Goal: Task Accomplishment & Management: Use online tool/utility

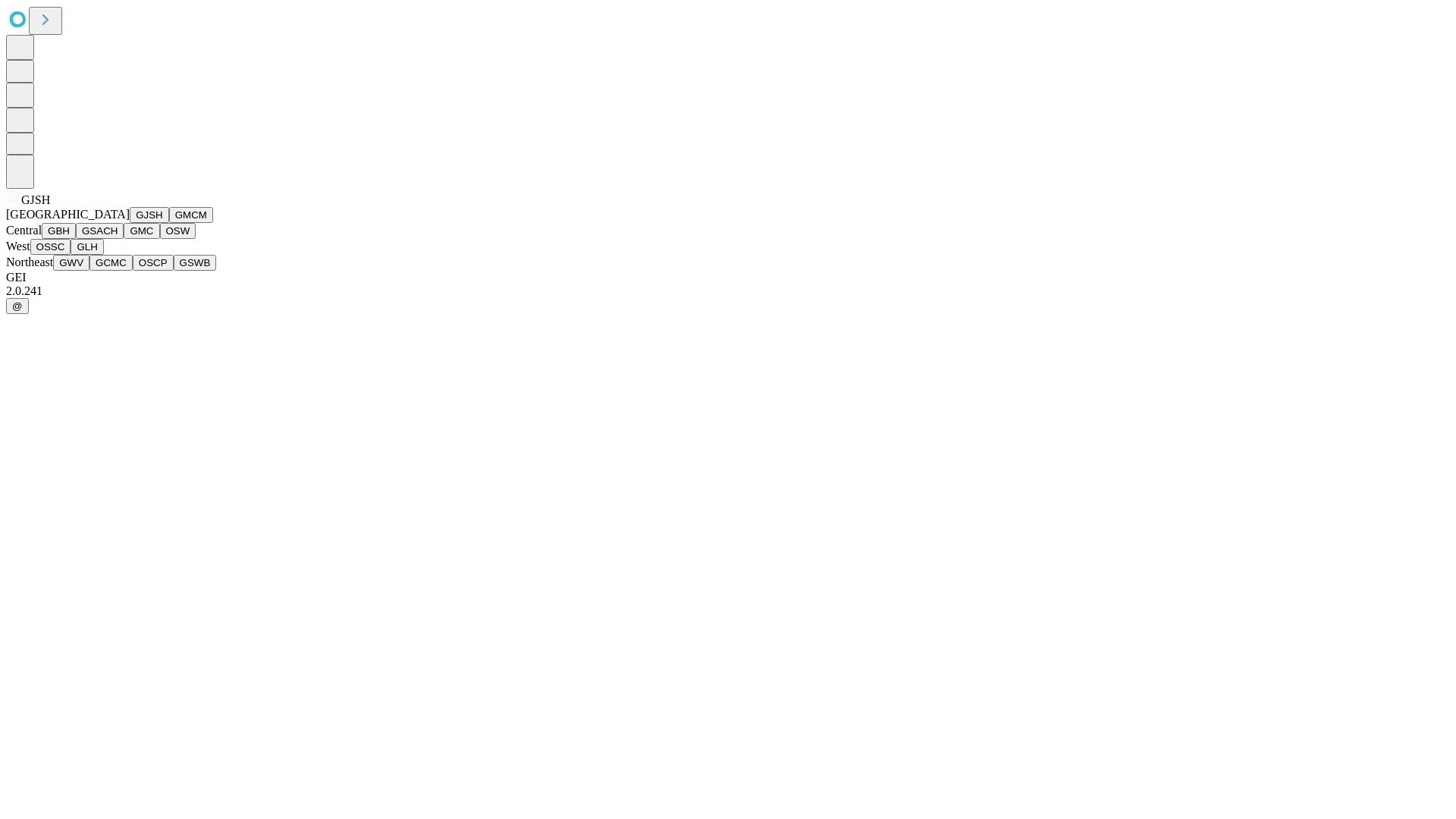
click at [130, 223] on button "GJSH" at bounding box center [150, 214] width 39 height 16
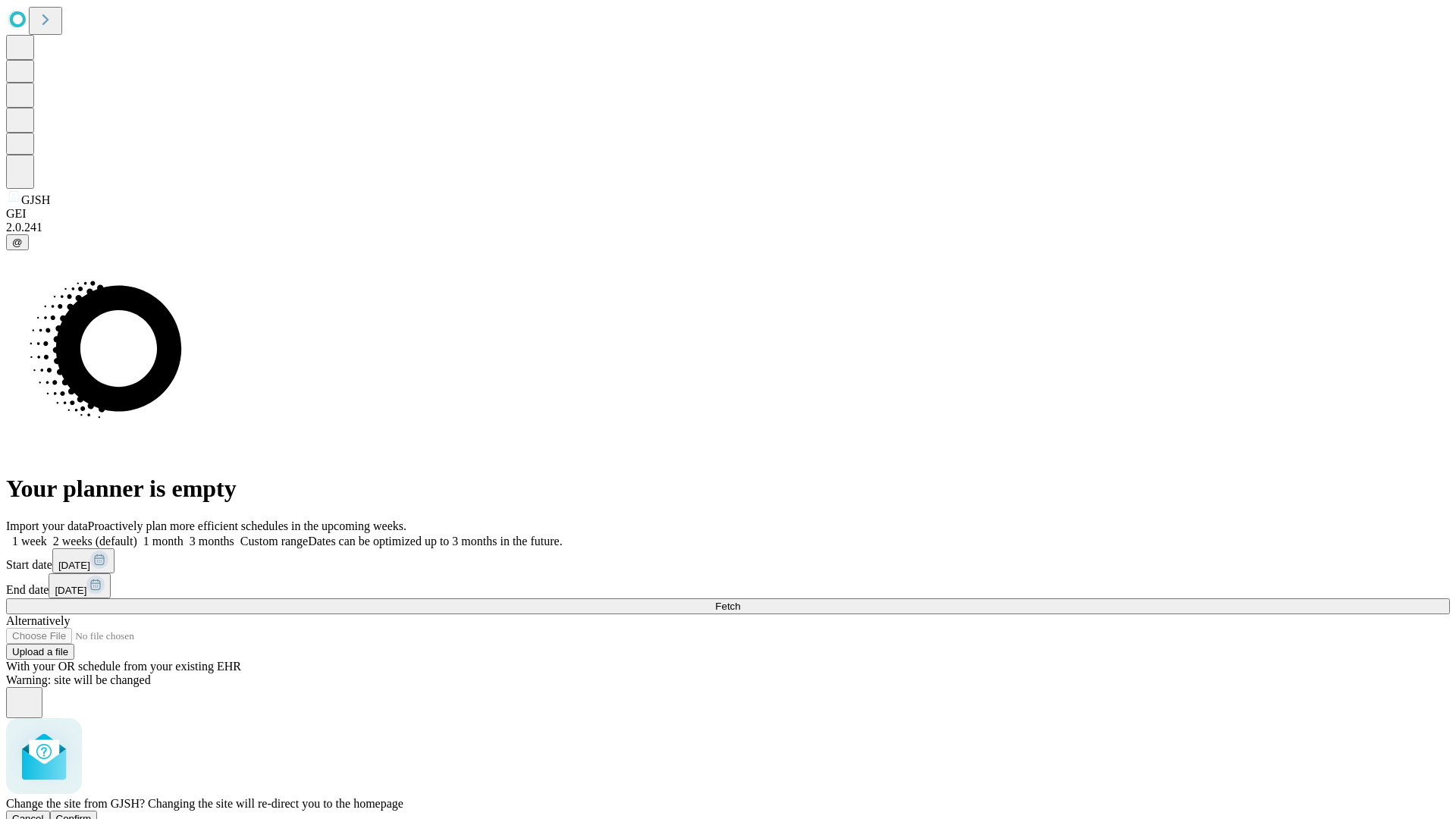
click at [92, 812] on span "Confirm" at bounding box center [73, 818] width 35 height 12
click at [47, 535] on label "1 week" at bounding box center [26, 541] width 41 height 13
click at [740, 600] on span "Fetch" at bounding box center [727, 606] width 25 height 12
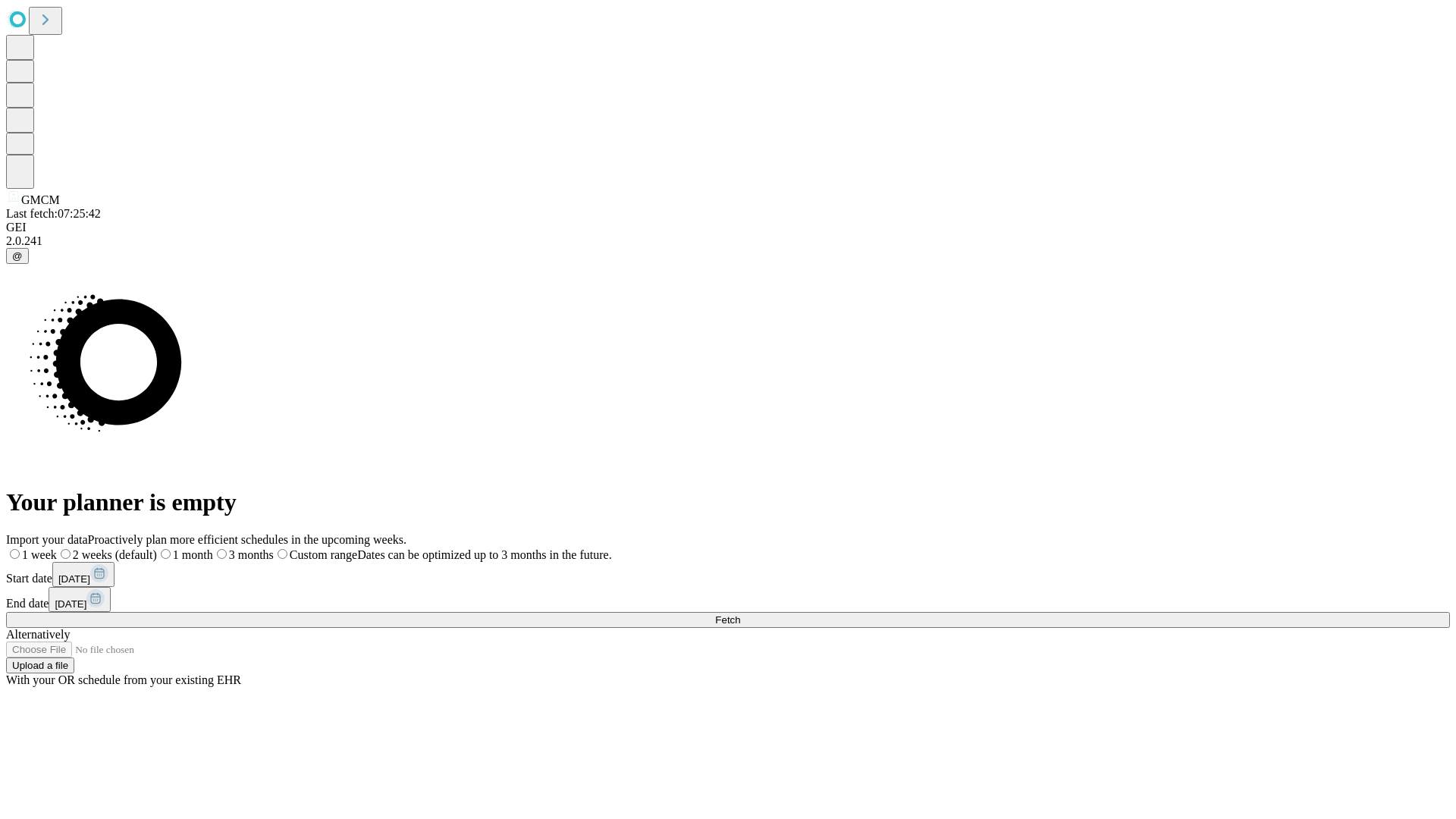
click at [57, 548] on label "1 week" at bounding box center [31, 554] width 51 height 13
click at [740, 614] on span "Fetch" at bounding box center [727, 620] width 25 height 12
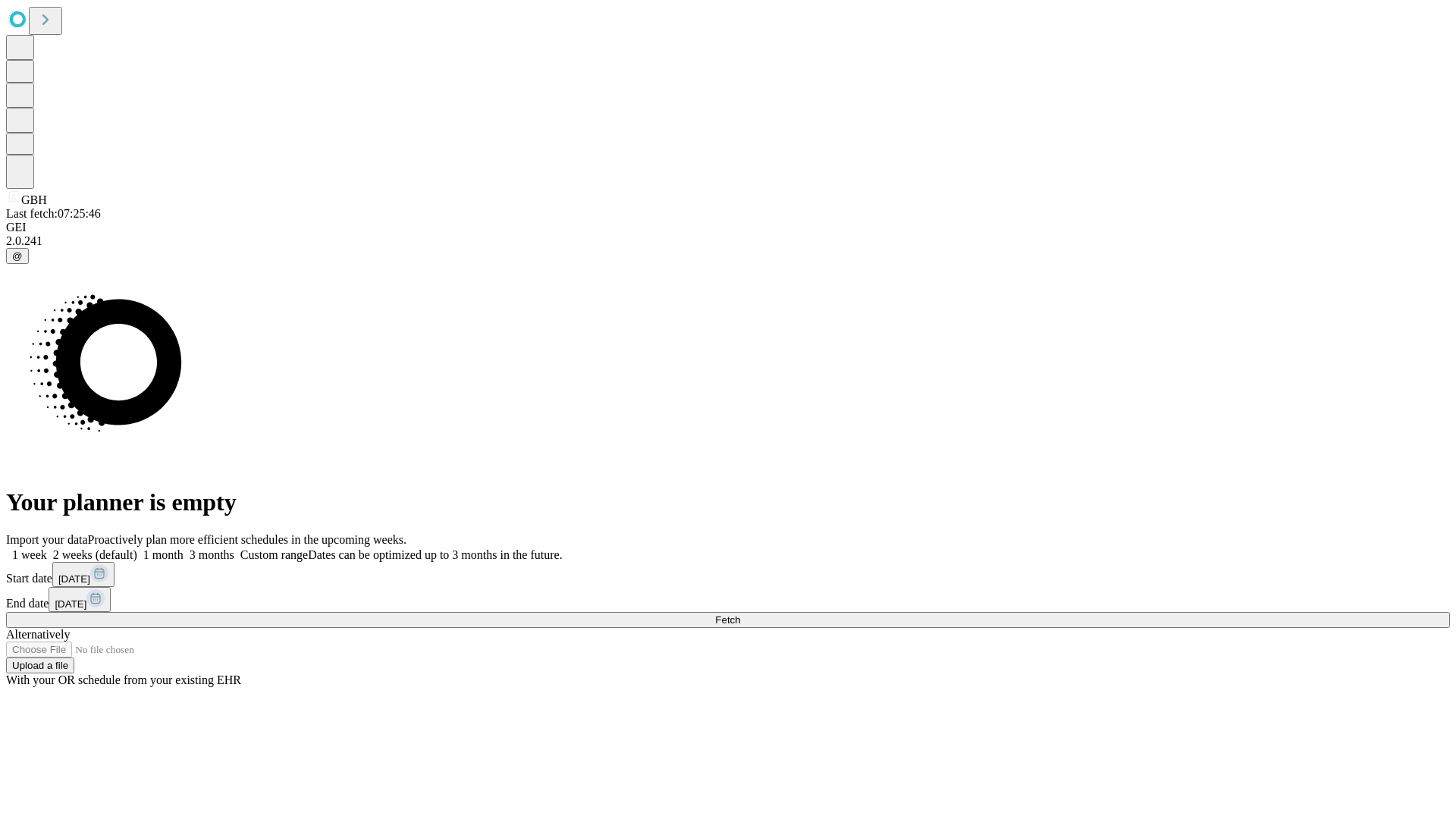
click at [47, 548] on label "1 week" at bounding box center [26, 554] width 41 height 13
click at [740, 614] on span "Fetch" at bounding box center [727, 620] width 25 height 12
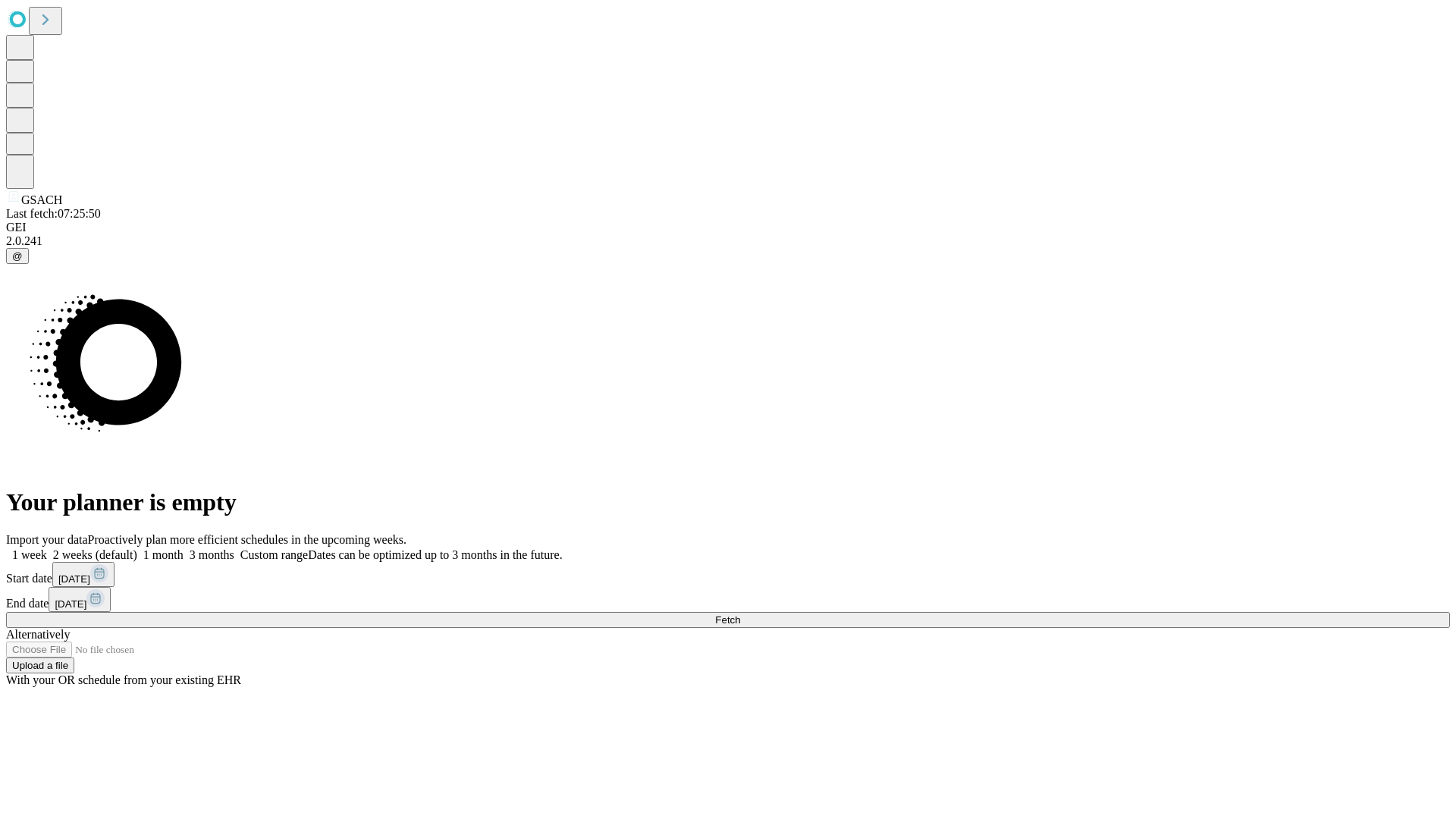
click at [47, 548] on label "1 week" at bounding box center [26, 554] width 41 height 13
click at [740, 614] on span "Fetch" at bounding box center [727, 620] width 25 height 12
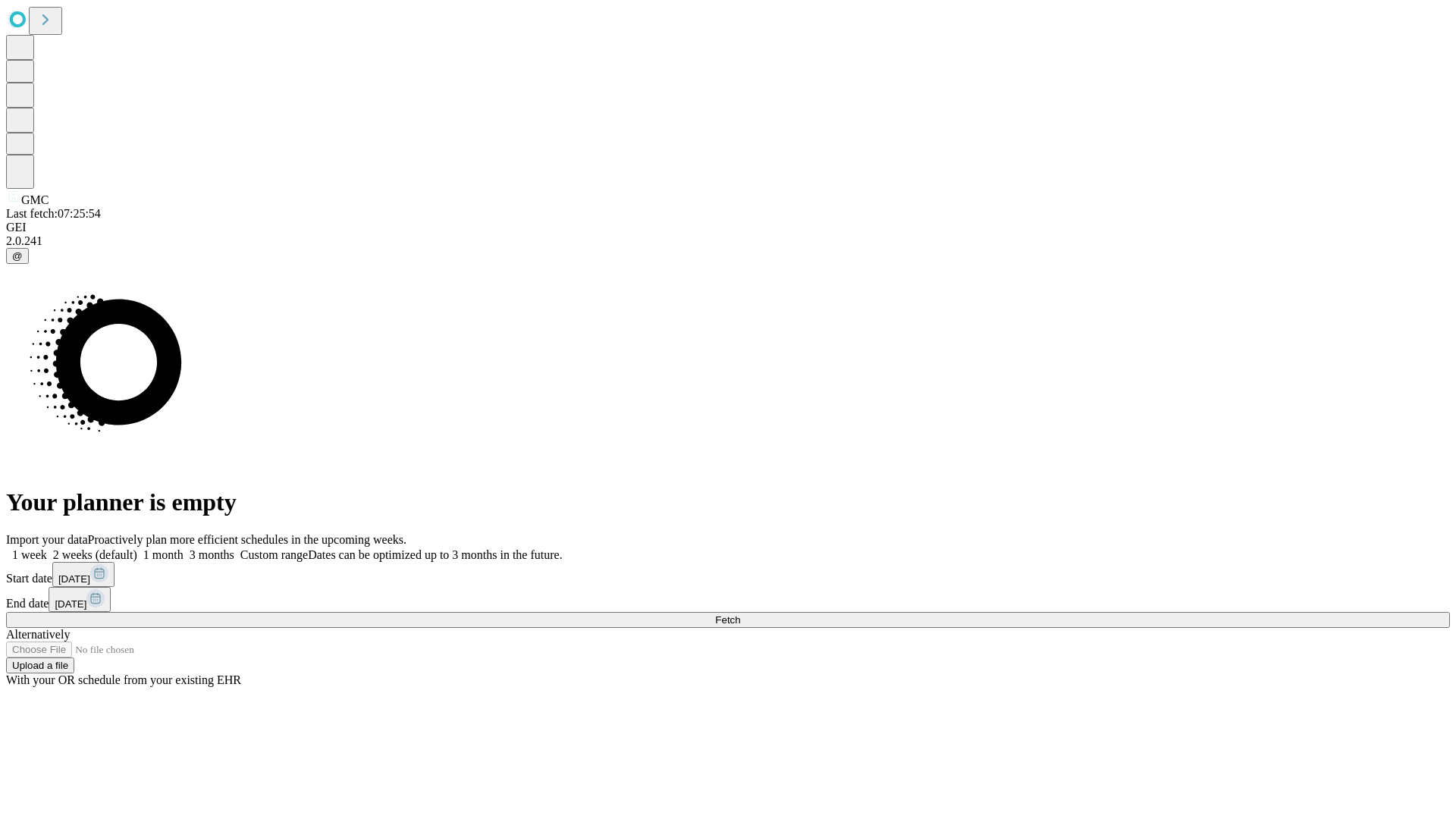
click at [740, 614] on span "Fetch" at bounding box center [727, 620] width 25 height 12
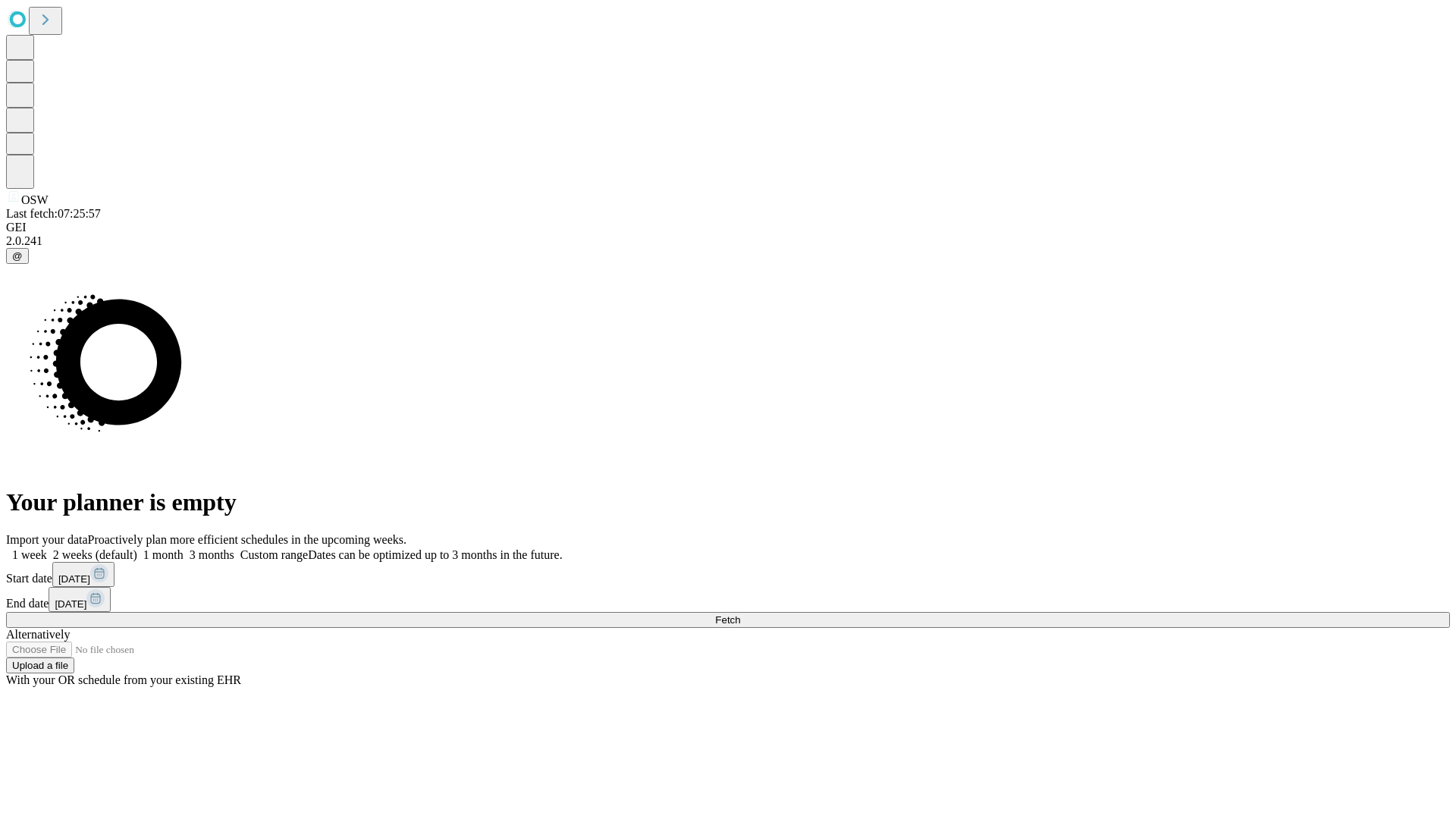
click at [47, 548] on label "1 week" at bounding box center [26, 554] width 41 height 13
click at [740, 614] on span "Fetch" at bounding box center [727, 620] width 25 height 12
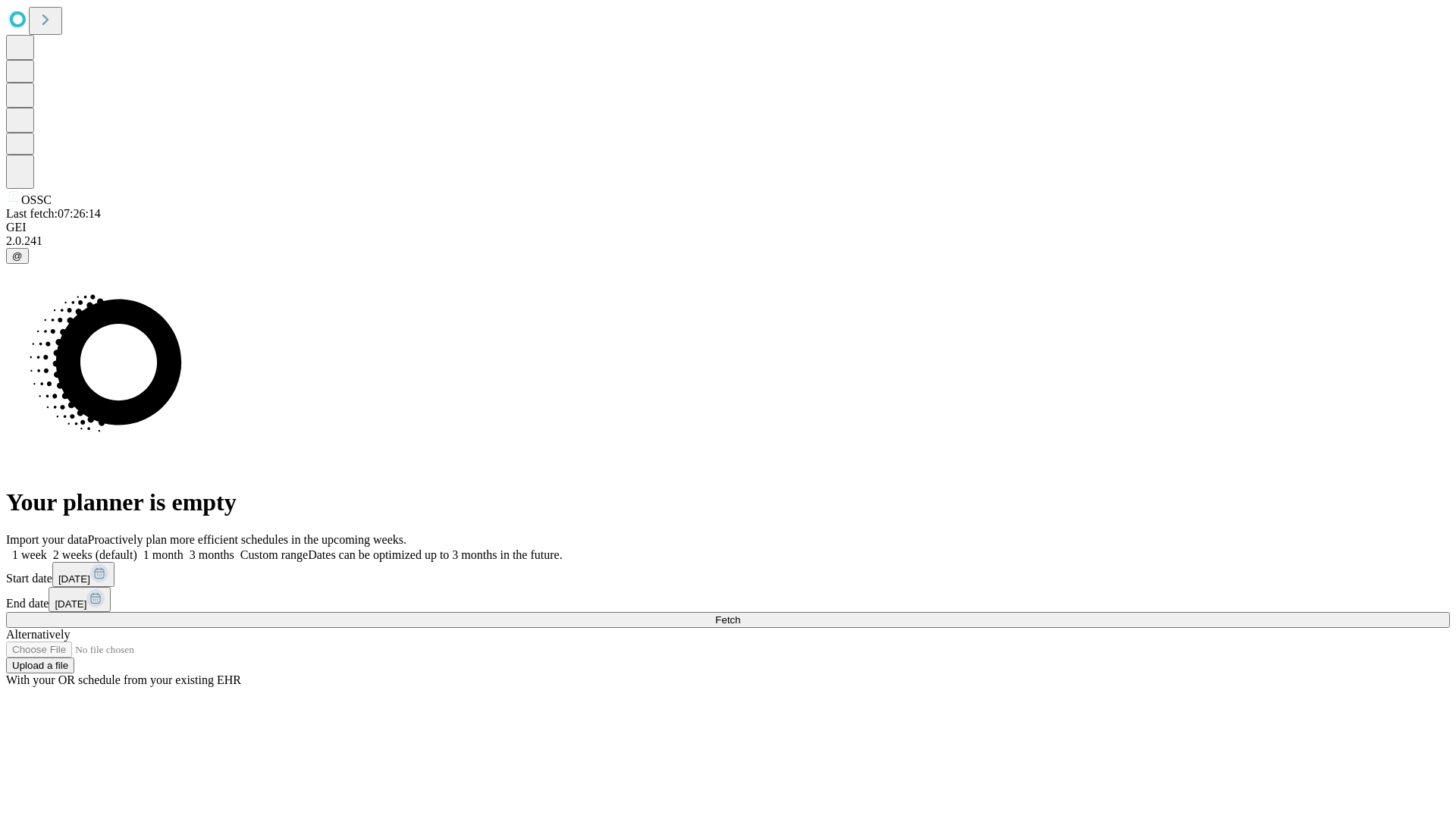
click at [47, 548] on label "1 week" at bounding box center [26, 554] width 41 height 13
click at [740, 614] on span "Fetch" at bounding box center [727, 620] width 25 height 12
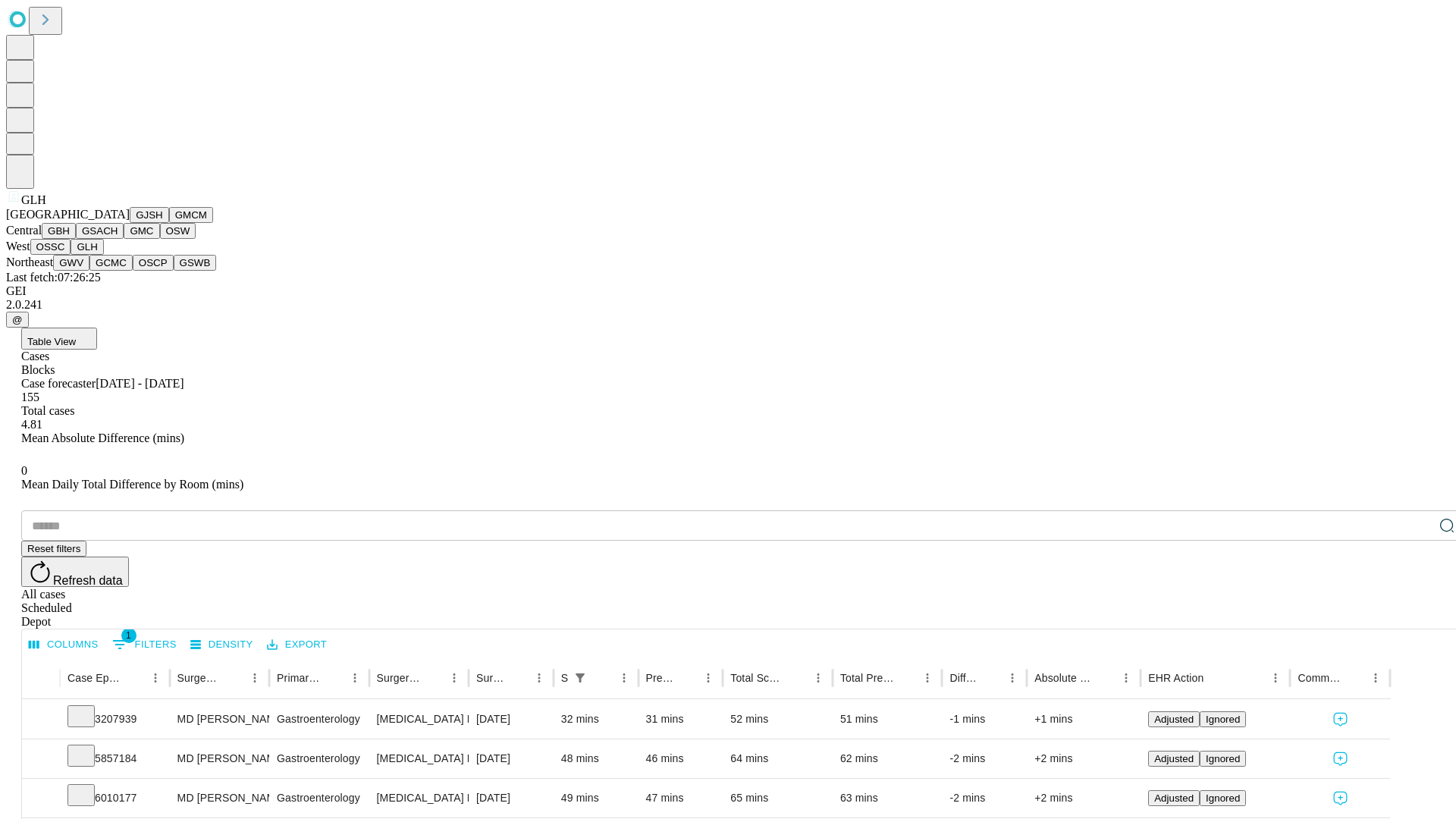
click at [90, 270] on button "GWV" at bounding box center [71, 262] width 36 height 16
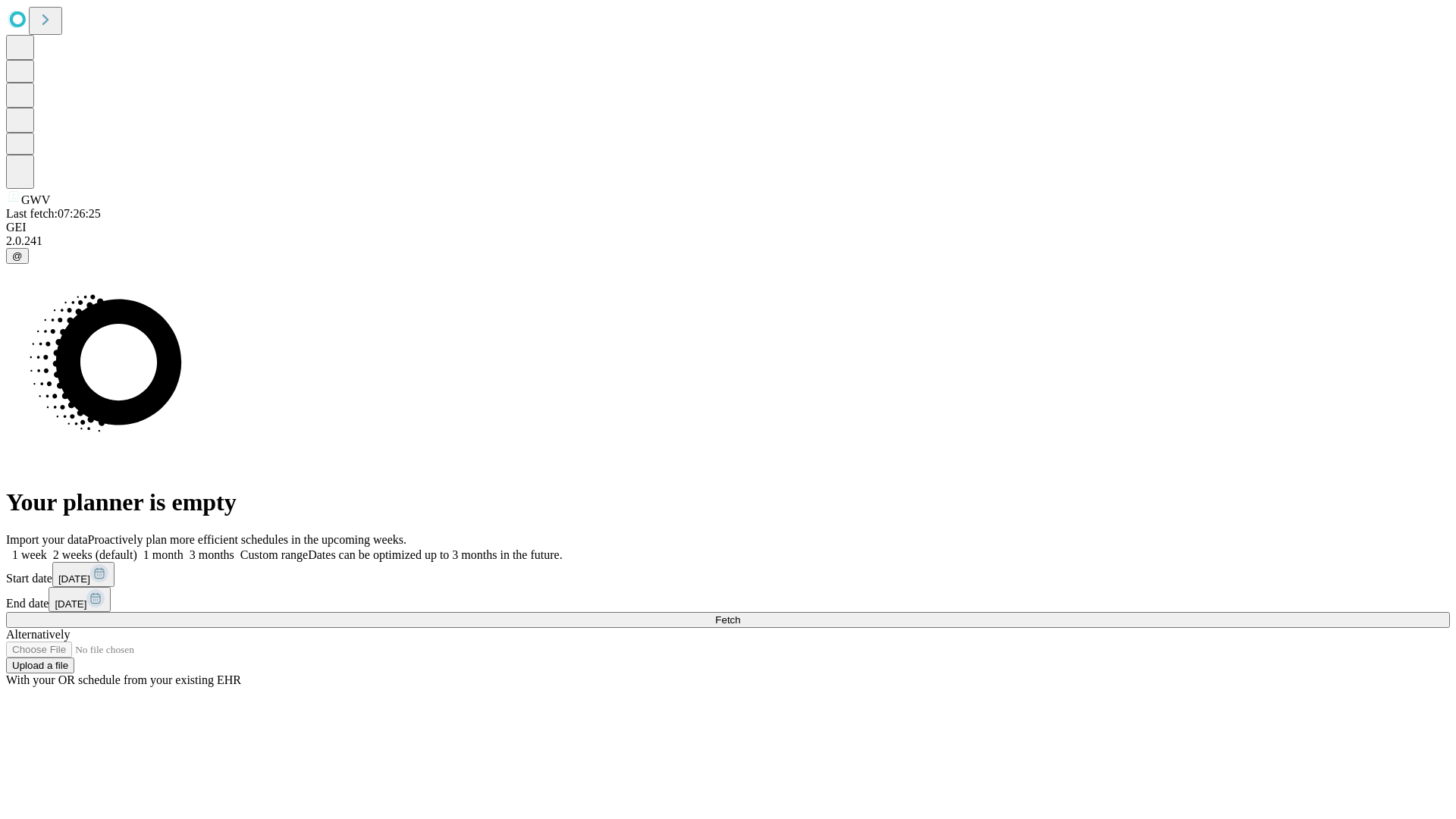
click at [47, 548] on label "1 week" at bounding box center [26, 554] width 41 height 13
click at [740, 614] on span "Fetch" at bounding box center [727, 620] width 25 height 12
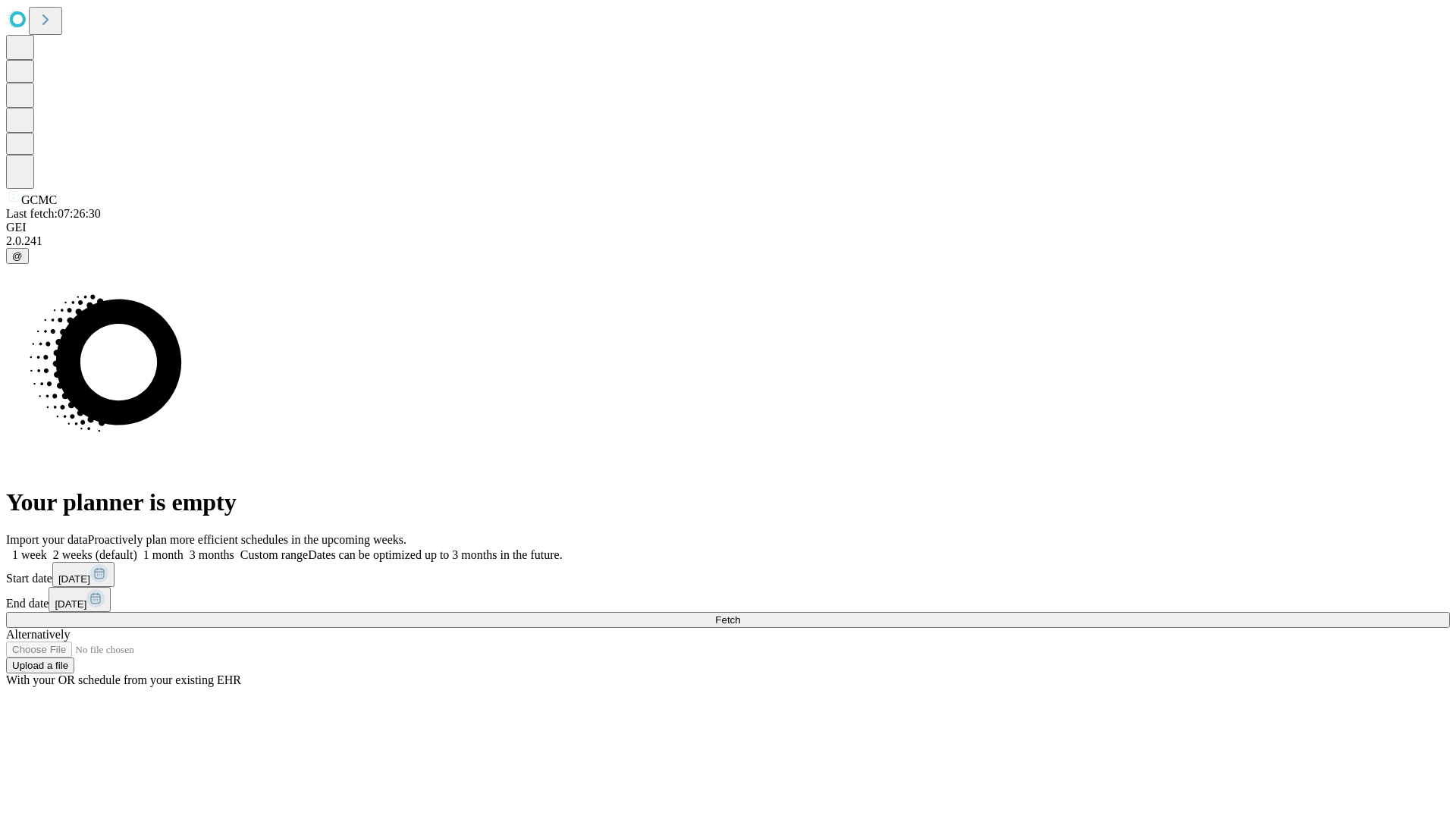
click at [47, 548] on label "1 week" at bounding box center [26, 554] width 41 height 13
click at [740, 614] on span "Fetch" at bounding box center [727, 620] width 25 height 12
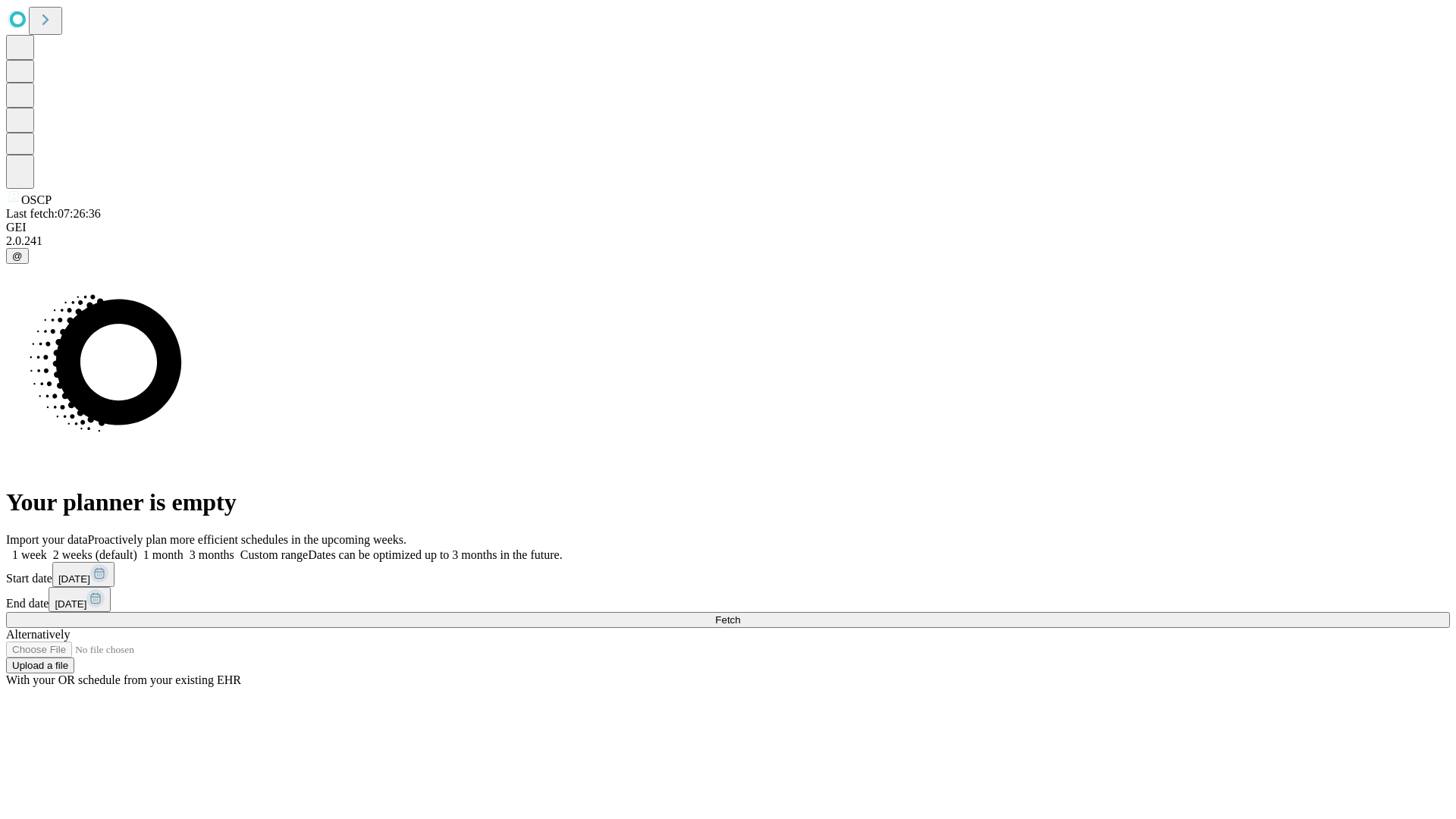
click at [47, 548] on label "1 week" at bounding box center [26, 554] width 41 height 13
click at [740, 614] on span "Fetch" at bounding box center [727, 620] width 25 height 12
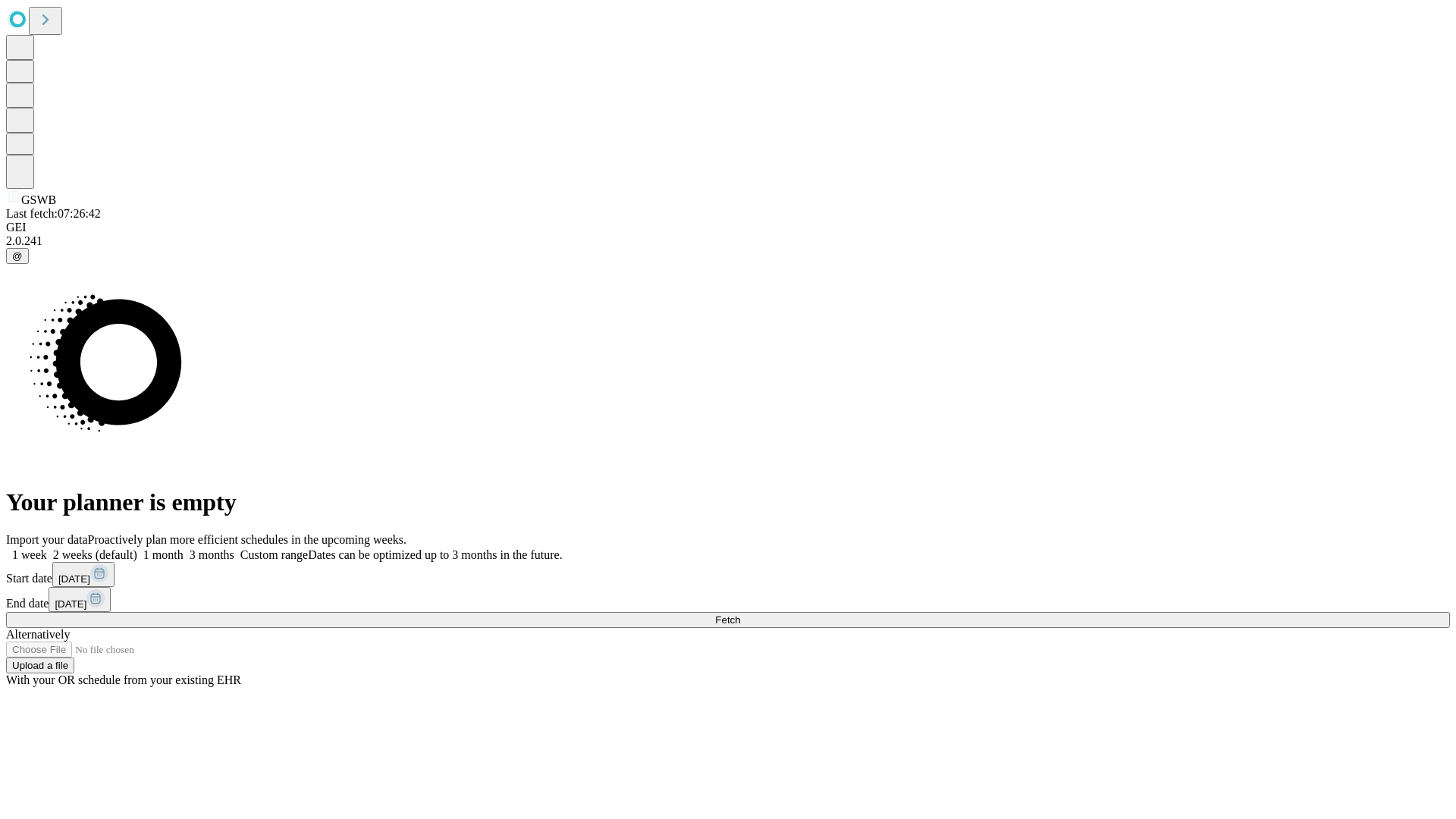
click at [47, 548] on label "1 week" at bounding box center [26, 554] width 41 height 13
click at [740, 614] on span "Fetch" at bounding box center [727, 620] width 25 height 12
